Goal: Information Seeking & Learning: Learn about a topic

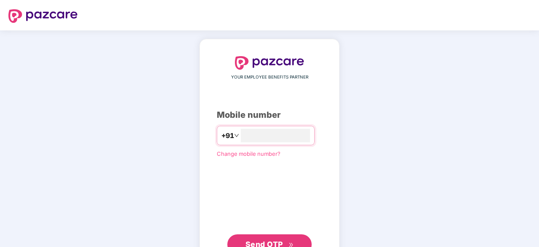
click at [402, 41] on div "YOUR EMPLOYEE BENEFITS PARTNER Mobile number +91 Change mobile number? Send OTP" at bounding box center [269, 155] width 539 height 250
click at [257, 130] on input "number" at bounding box center [275, 136] width 69 height 14
type input "*"
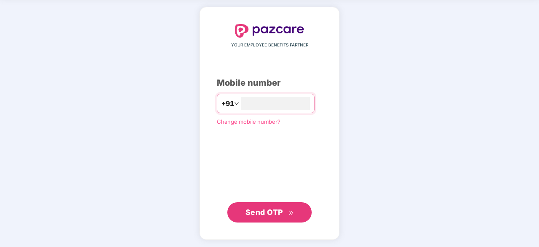
scroll to position [32, 0]
click at [264, 216] on span "Send OTP" at bounding box center [270, 213] width 49 height 12
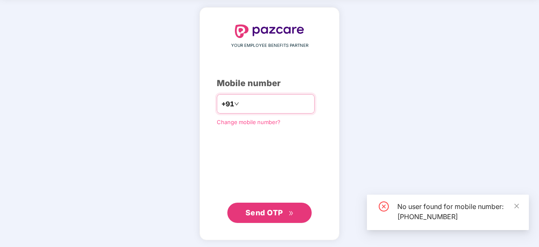
click at [294, 101] on input "**********" at bounding box center [275, 104] width 69 height 14
type input "*"
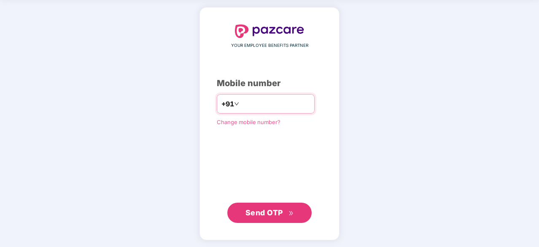
type input "**********"
click at [281, 211] on span "Send OTP" at bounding box center [265, 212] width 38 height 9
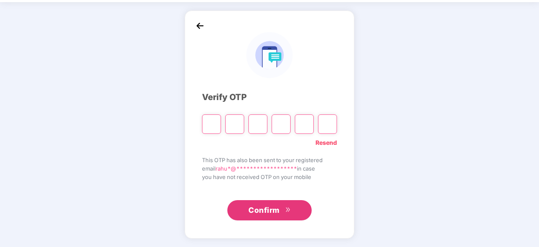
scroll to position [28, 0]
type input "*"
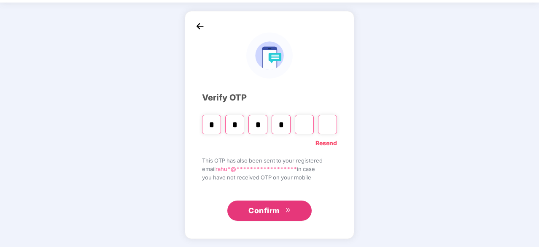
type input "*"
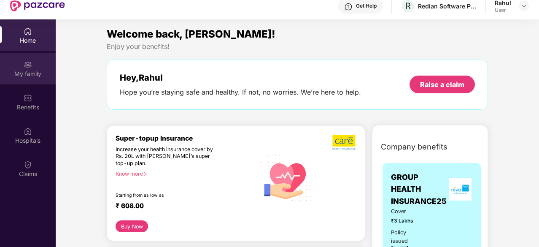
click at [27, 68] on img at bounding box center [28, 64] width 8 height 8
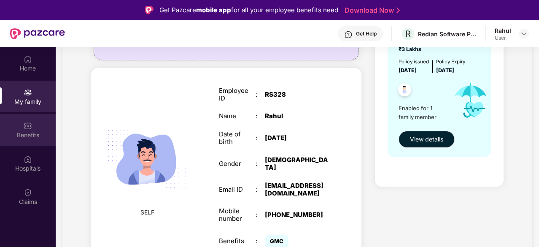
click at [21, 131] on div "Benefits" at bounding box center [28, 135] width 56 height 8
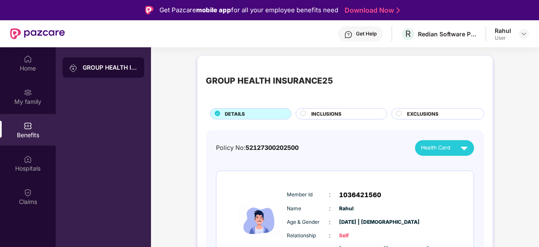
scroll to position [38, 0]
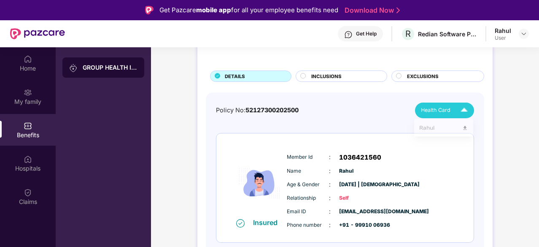
click at [457, 104] on img at bounding box center [464, 110] width 15 height 15
click at [373, 112] on div "Policy No: 52127300202500 Health Card" at bounding box center [345, 111] width 258 height 16
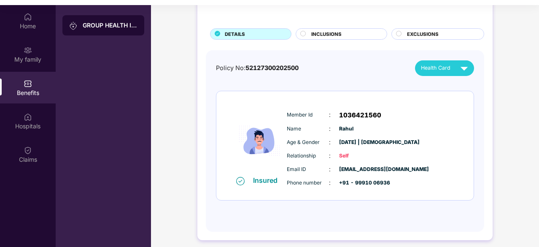
click at [303, 32] on circle at bounding box center [303, 33] width 5 height 5
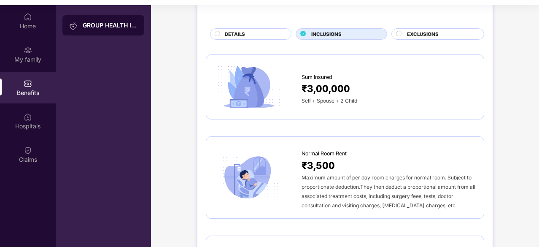
click at [398, 30] on div "EXCLUSIONS" at bounding box center [438, 33] width 93 height 11
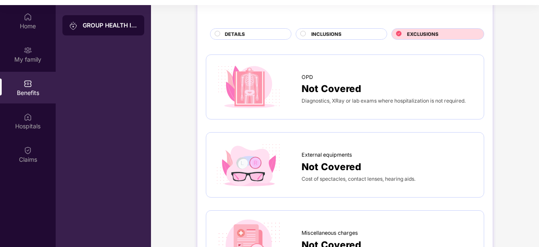
click at [302, 31] on circle at bounding box center [303, 33] width 5 height 5
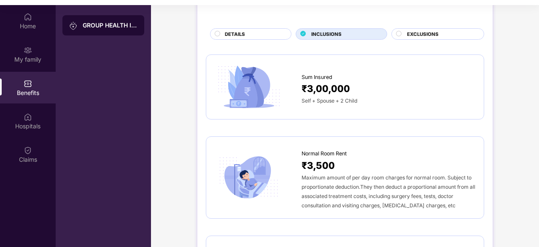
click at [218, 34] on circle at bounding box center [217, 33] width 5 height 5
